Goal: Task Accomplishment & Management: Complete application form

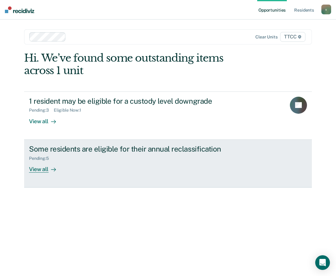
click at [85, 160] on div "Pending : 5" at bounding box center [136, 158] width 214 height 8
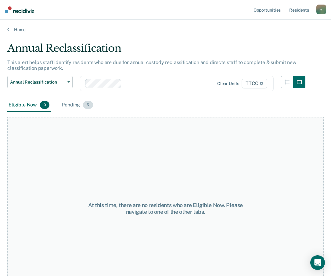
click at [67, 108] on div "Pending 5" at bounding box center [77, 105] width 34 height 13
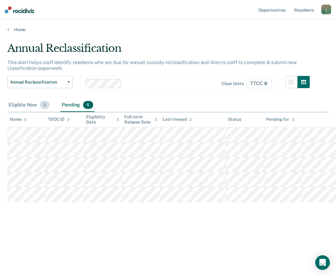
click at [34, 103] on div "Eligible Now 0" at bounding box center [28, 105] width 43 height 13
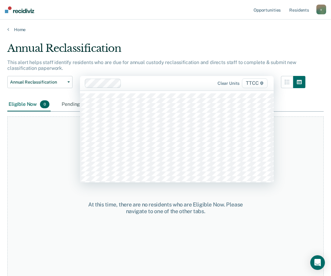
click at [130, 83] on div at bounding box center [168, 83] width 89 height 7
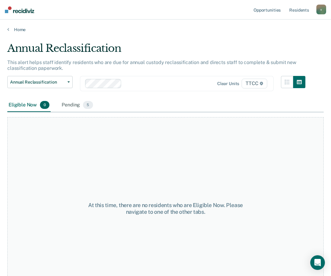
click at [129, 85] on div at bounding box center [168, 83] width 89 height 7
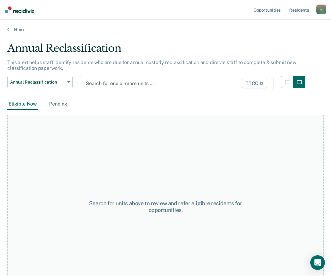
click at [110, 86] on div at bounding box center [149, 83] width 127 height 7
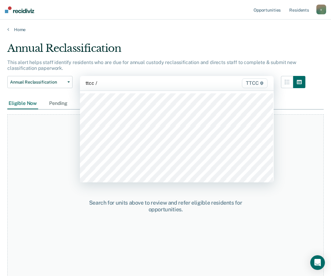
type input "ttcc / d"
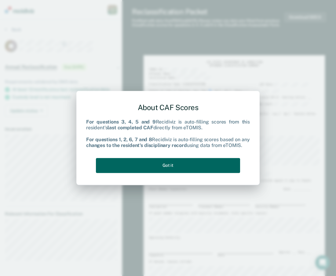
click at [204, 161] on button "Got it" at bounding box center [168, 165] width 144 height 15
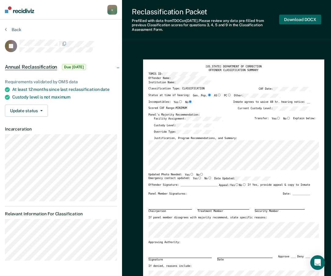
click at [301, 19] on button "Download DOCX" at bounding box center [301, 20] width 42 height 10
type textarea "x"
